Goal: Task Accomplishment & Management: Use online tool/utility

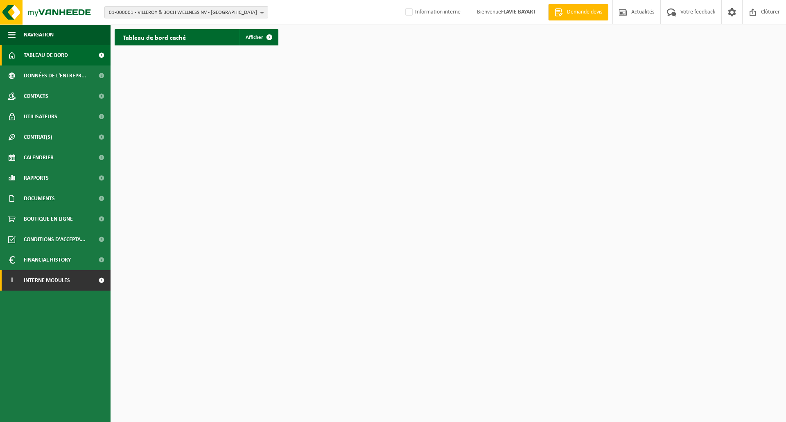
click at [75, 281] on link "I Interne modules" at bounding box center [55, 280] width 111 height 20
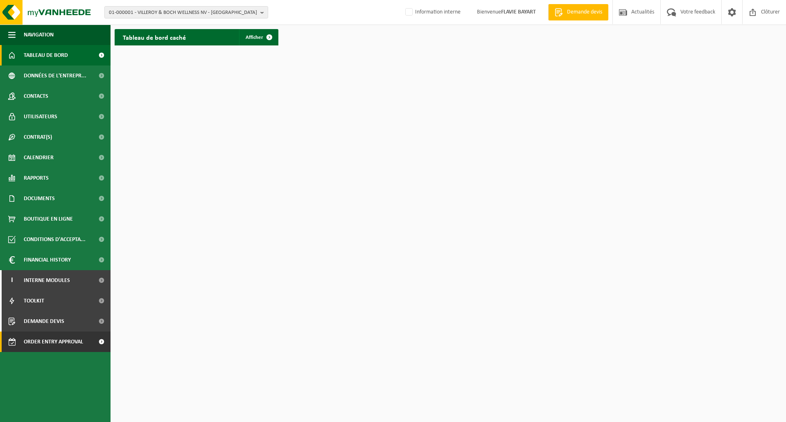
click at [69, 343] on span "Order entry approval" at bounding box center [53, 342] width 59 height 20
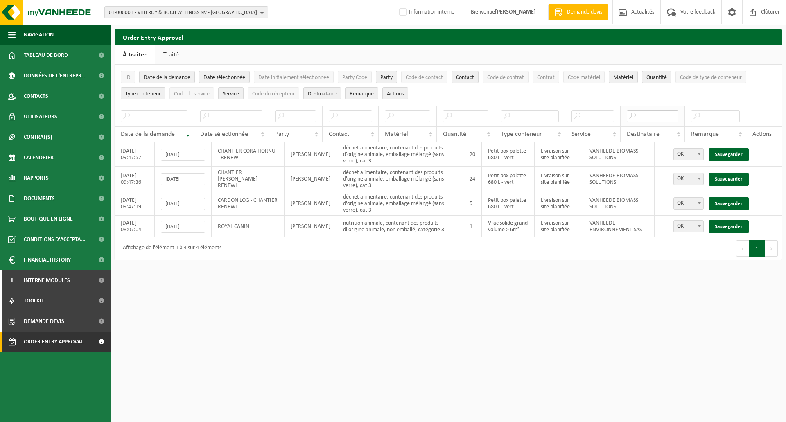
click at [638, 118] on input "text" at bounding box center [653, 116] width 52 height 12
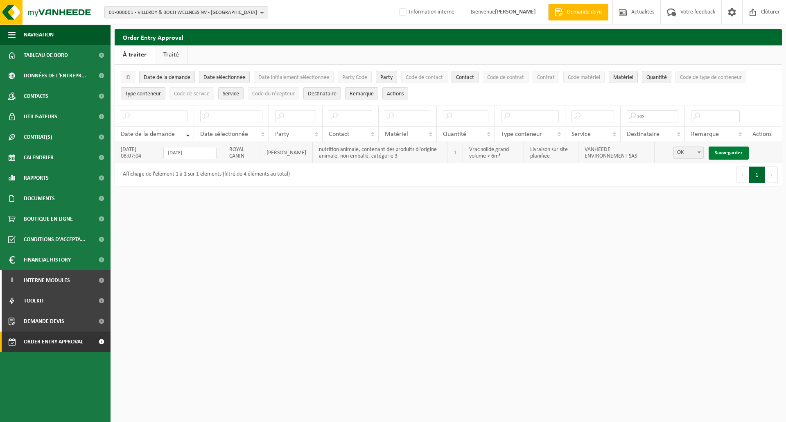
type input "sas"
click at [732, 149] on link "Sauvegarder" at bounding box center [729, 153] width 40 height 13
